Goal: Task Accomplishment & Management: Complete application form

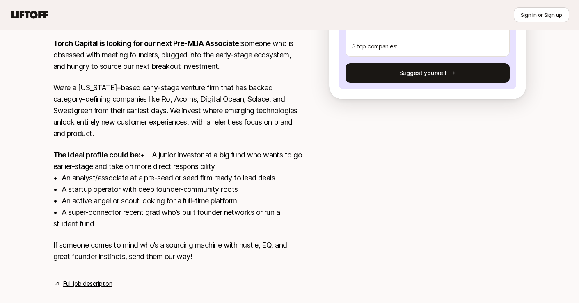
scroll to position [219, 0]
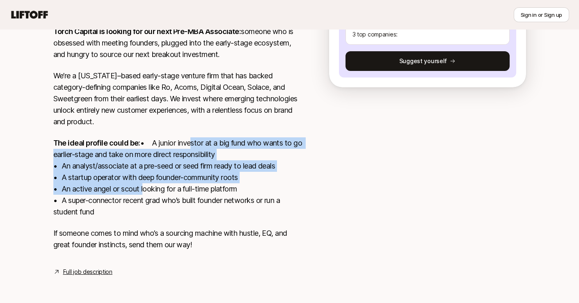
drag, startPoint x: 119, startPoint y: 158, endPoint x: 96, endPoint y: 138, distance: 30.2
click at [96, 138] on p "The ideal profile could be: • A junior investor at a big fund who wants to go e…" at bounding box center [177, 177] width 249 height 80
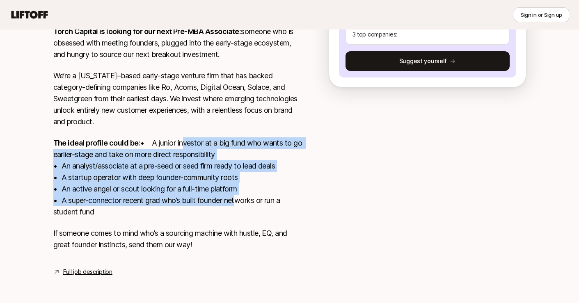
drag, startPoint x: 89, startPoint y: 138, endPoint x: 235, endPoint y: 199, distance: 158.0
click at [236, 199] on p "The ideal profile could be: • A junior investor at a big fund who wants to go e…" at bounding box center [177, 177] width 249 height 80
click at [229, 198] on p "The ideal profile could be: • A junior investor at a big fund who wants to go e…" at bounding box center [177, 177] width 249 height 80
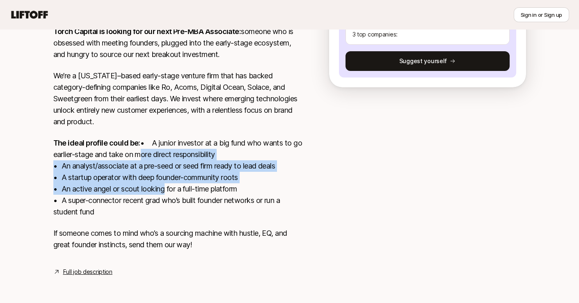
drag, startPoint x: 54, startPoint y: 153, endPoint x: 161, endPoint y: 189, distance: 112.9
click at [161, 189] on p "The ideal profile could be: • A junior investor at a big fund who wants to go e…" at bounding box center [177, 177] width 249 height 80
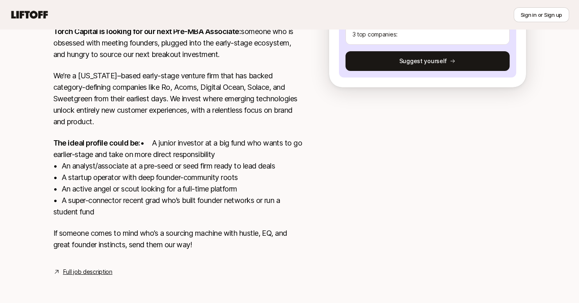
click at [312, 222] on div "[US_STATE], [GEOGRAPHIC_DATA] Hide details Hybrid role 3x per week at [PERSON_N…" at bounding box center [289, 129] width 492 height 295
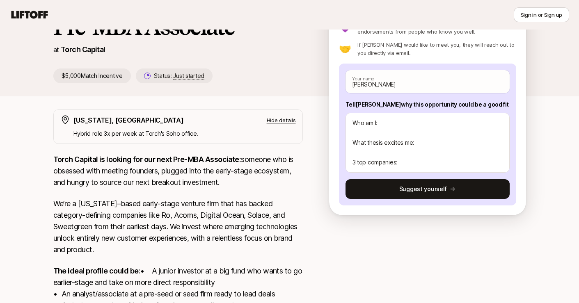
scroll to position [64, 0]
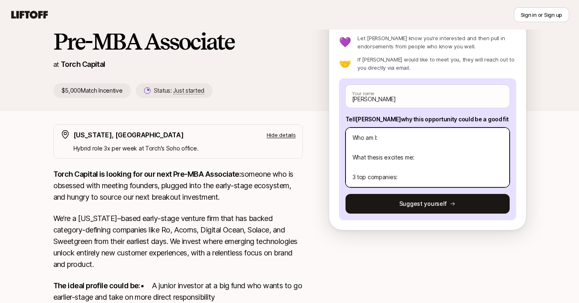
click at [438, 146] on textarea "Hi [PERSON_NAME] and [PERSON_NAME], Who am I: What thesis excites me: 3 top com…" at bounding box center [427, 158] width 164 height 60
click at [422, 143] on textarea "Hi [PERSON_NAME] and [PERSON_NAME], Who am I: What thesis excites me: 3 top com…" at bounding box center [427, 158] width 164 height 60
click at [418, 140] on textarea "Hi [PERSON_NAME] and [PERSON_NAME], Who am I: What thesis excites me: 3 top com…" at bounding box center [427, 158] width 164 height 60
click at [414, 154] on textarea "Hi [PERSON_NAME] and [PERSON_NAME], Who am I: What thesis excites me: 3 top com…" at bounding box center [427, 158] width 164 height 60
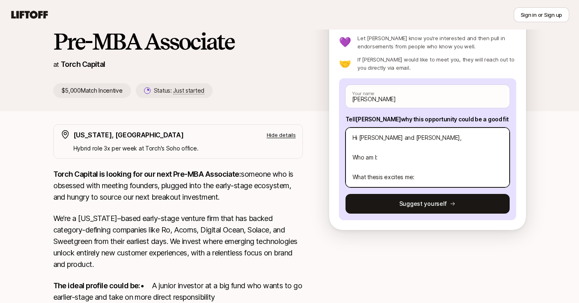
click at [410, 140] on textarea "Hi [PERSON_NAME] and [PERSON_NAME], Who am I: What thesis excites me: 3 top com…" at bounding box center [427, 158] width 164 height 60
click at [399, 146] on textarea "Hi [PERSON_NAME] and [PERSON_NAME], Who am I: What thesis excites me: 3 top com…" at bounding box center [427, 158] width 164 height 60
type textarea "Hi [PERSON_NAME] and [PERSON_NAME], Who am I: What thesis excites me: 3 top com…"
type textarea "x"
type textarea "Hi [PERSON_NAME] and [PERSON_NAME], Who am I: What thesis excites me: 3 top com…"
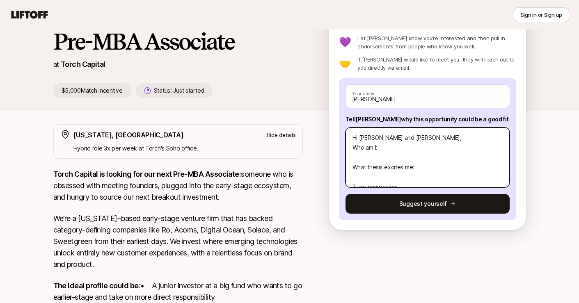
type textarea "x"
click at [403, 157] on textarea "Hi [PERSON_NAME] and [PERSON_NAME], Who am I: What thesis excites me: 3 top com…" at bounding box center [427, 158] width 164 height 60
type textarea "Hi [PERSON_NAME] and [PERSON_NAME], Who am I: What thesis excites me: 3 top com…"
type textarea "x"
type textarea "Hi [PERSON_NAME] and [PERSON_NAME], Who am I: What thesis excites me: 3 top com…"
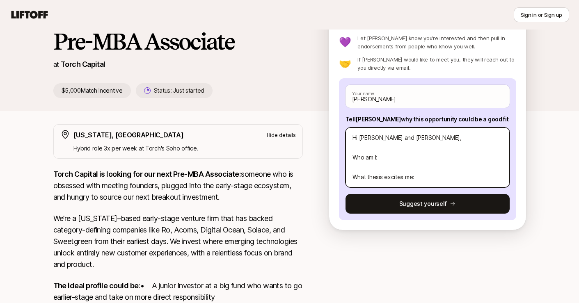
type textarea "x"
type textarea "Hi [PERSON_NAME] and [PERSON_NAME], Who am I: I What thesis excites me: 3 top c…"
type textarea "x"
type textarea "Hi [PERSON_NAME] and [PERSON_NAME], Who am I: I' What thesis excites me: 3 top …"
type textarea "x"
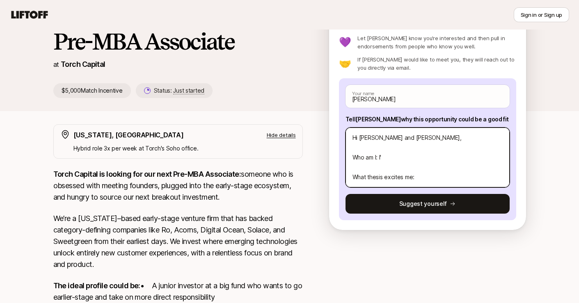
type textarea "Hi [PERSON_NAME] and [PERSON_NAME], Who am I: I' What thesis excites me: 3 top …"
type textarea "x"
type textarea "Hi [PERSON_NAME] and [PERSON_NAME], Who am I: I' m What thesis excites me: 3 to…"
type textarea "x"
type textarea "Hi [PERSON_NAME] and [PERSON_NAME], Who am I: I' ma What thesis excites me: 3 t…"
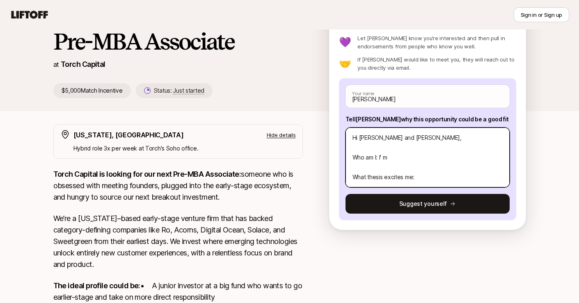
type textarea "x"
type textarea "Hi [PERSON_NAME] and [PERSON_NAME], Who am I: I' m What thesis excites me: 3 to…"
type textarea "x"
type textarea "Hi [PERSON_NAME] and [PERSON_NAME], Who am I: I' What thesis excites me: 3 top …"
type textarea "x"
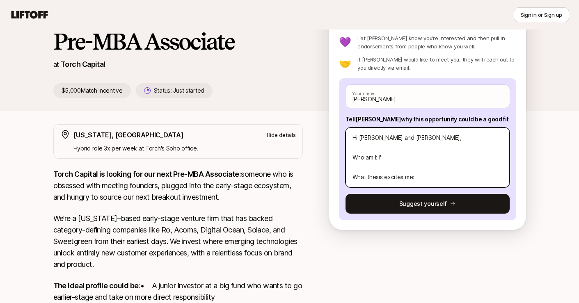
type textarea "Hi [PERSON_NAME] and [PERSON_NAME], Who am I: I' What thesis excites me: 3 top …"
type textarea "x"
type textarea "Hi [PERSON_NAME] and [PERSON_NAME], Who am I: I What thesis excites me: 3 top c…"
type textarea "x"
type textarea "Hi [PERSON_NAME] and [PERSON_NAME], Who am I: I' What thesis excites me: 3 top …"
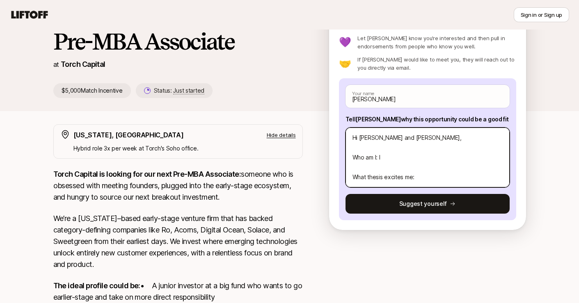
type textarea "x"
type textarea "Hi [PERSON_NAME] and [PERSON_NAME], Who am I: I'm What thesis excites me: 3 top…"
type textarea "x"
type textarea "Hi [PERSON_NAME] and [PERSON_NAME], Who am I: I'm What thesis excites me: 3 top…"
type textarea "x"
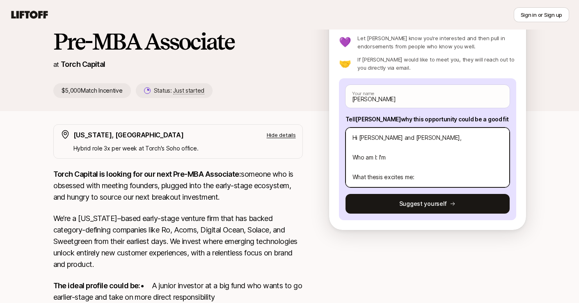
type textarea "Hi [PERSON_NAME] and [PERSON_NAME], Who am I: I'm a What thesis excites me: 3 t…"
type textarea "x"
type textarea "Hi [PERSON_NAME] and [PERSON_NAME], Who am I: I'm a What thesis excites me: 3 t…"
type textarea "x"
type textarea "Hi [PERSON_NAME] and [PERSON_NAME], Who am I: I'm a What thesis excites me: 3 t…"
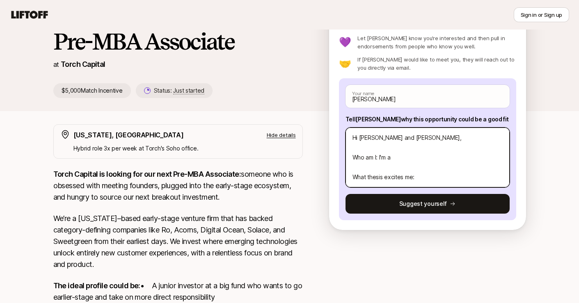
type textarea "x"
type textarea "Hi [PERSON_NAME] and [PERSON_NAME], Who am I: I'm What thesis excites me: 3 top…"
type textarea "x"
type textarea "Hi [PERSON_NAME] and [PERSON_NAME], Who am I: I'm What thesis excites me: 3 top…"
type textarea "x"
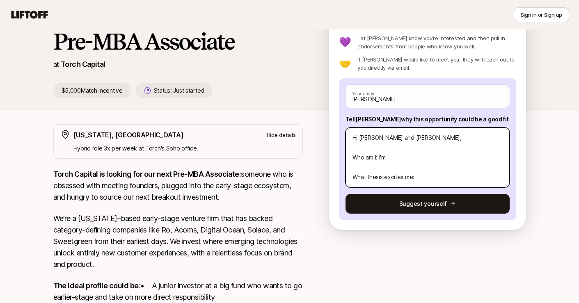
type textarea "Hi [PERSON_NAME] and [PERSON_NAME], Who am I: I' What thesis excites me: 3 top …"
type textarea "x"
type textarea "Hi [PERSON_NAME] and [PERSON_NAME], Who am I: I What thesis excites me: 3 top c…"
type textarea "x"
type textarea "Hi [PERSON_NAME] and [PERSON_NAME], Who am I: What thesis excites me: 3 top com…"
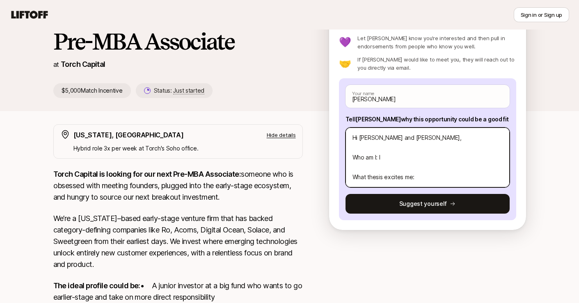
type textarea "x"
type textarea "Hi [PERSON_NAME] and [PERSON_NAME], Who am I: What thesis excites me: 3 top com…"
type textarea "x"
type textarea "Hi [PERSON_NAME] and [PERSON_NAME], Who am I: What thesis excites me: 3 top com…"
type textarea "x"
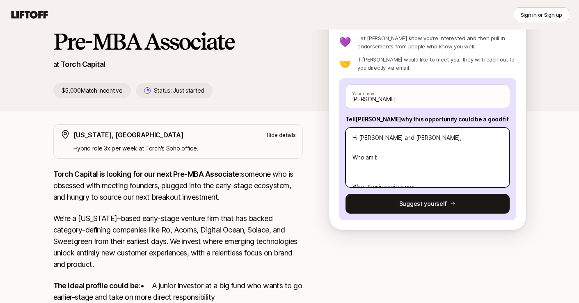
type textarea "Hi [PERSON_NAME] and [PERSON_NAME], Who am I: What thesis excites me: 3 top com…"
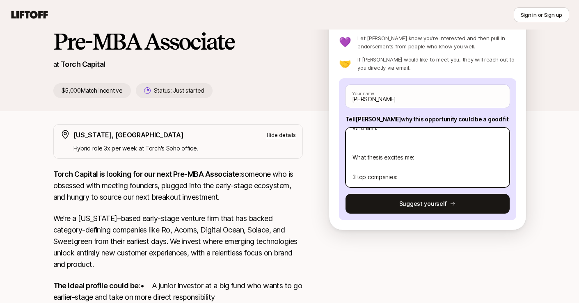
scroll to position [43, 0]
click at [402, 156] on textarea "Hi [PERSON_NAME] and [PERSON_NAME], Who am I: What thesis excites me: 3 top com…" at bounding box center [427, 158] width 164 height 60
